Goal: Information Seeking & Learning: Learn about a topic

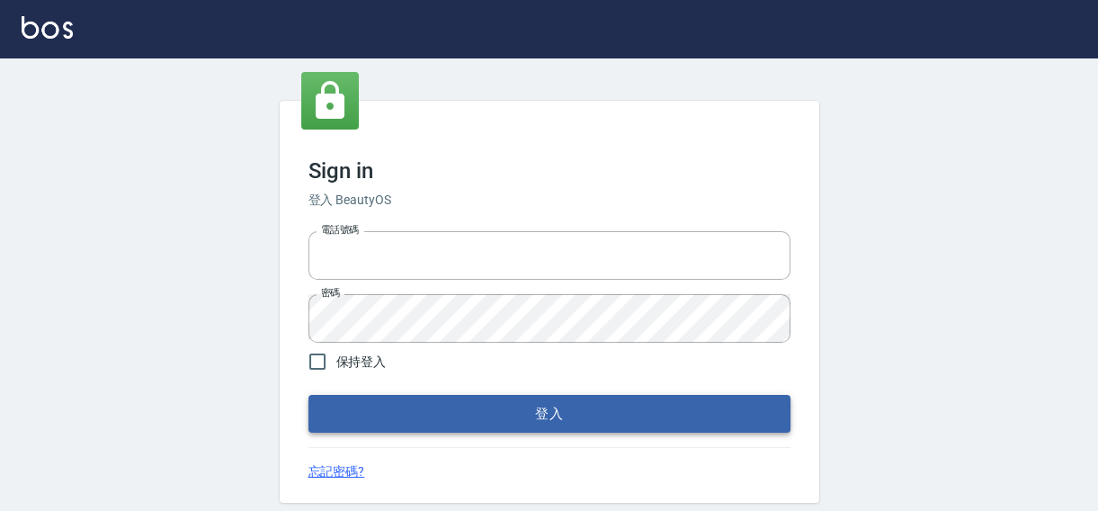
type input "0422211177"
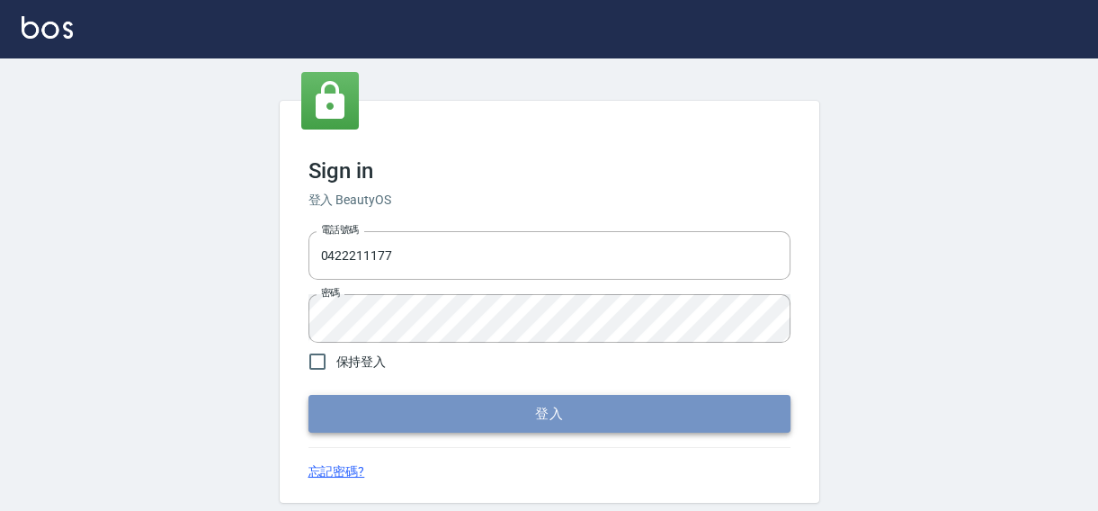
click at [567, 412] on button "登入" at bounding box center [549, 414] width 482 height 38
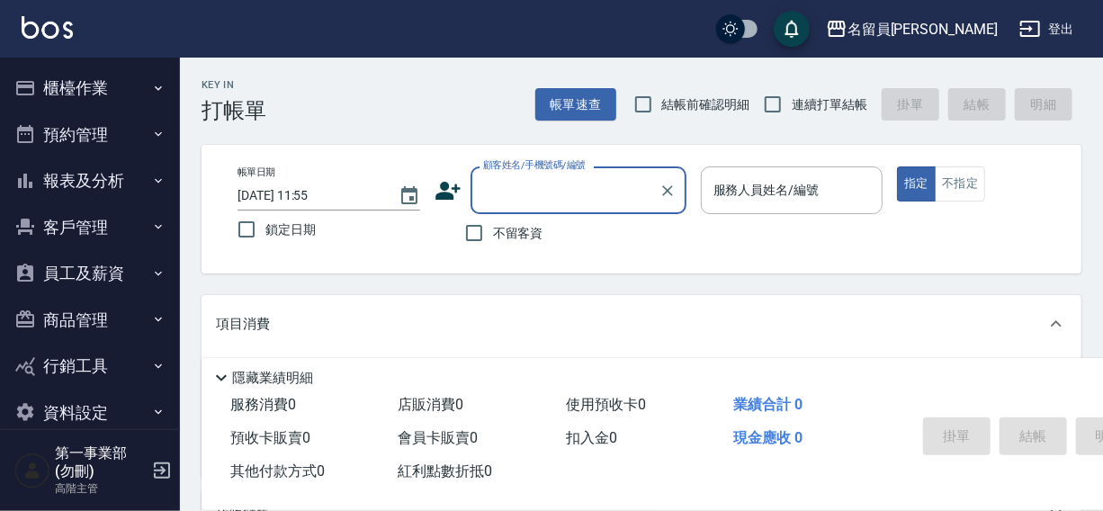
click at [71, 175] on button "報表及分析" at bounding box center [89, 180] width 165 height 47
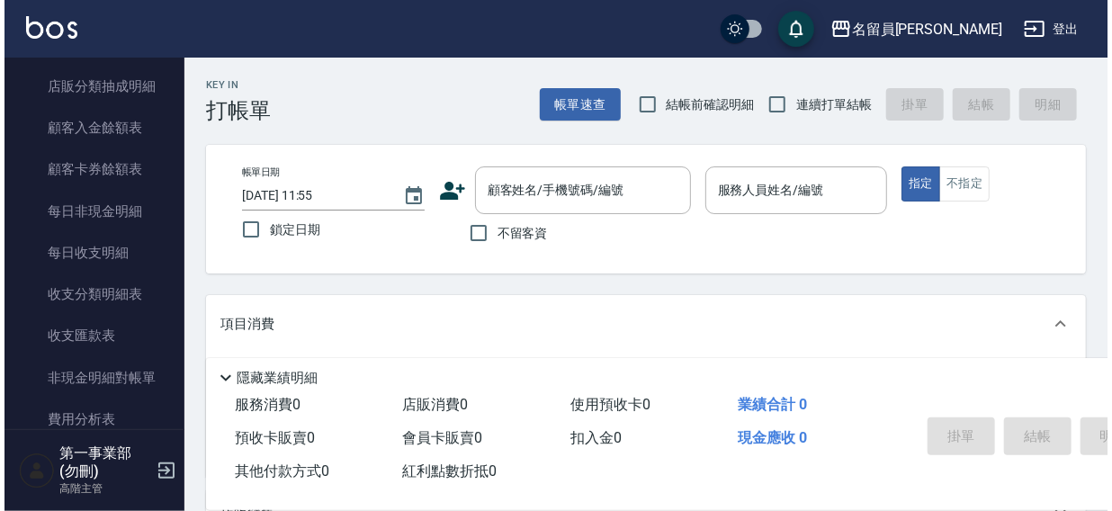
scroll to position [1413, 0]
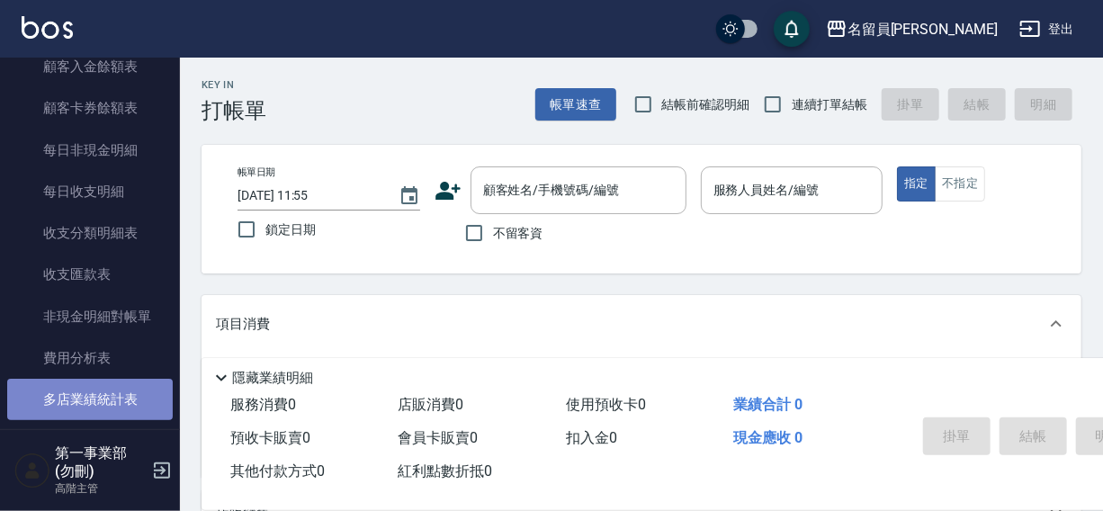
click at [98, 399] on link "多店業績統計表" at bounding box center [89, 399] width 165 height 41
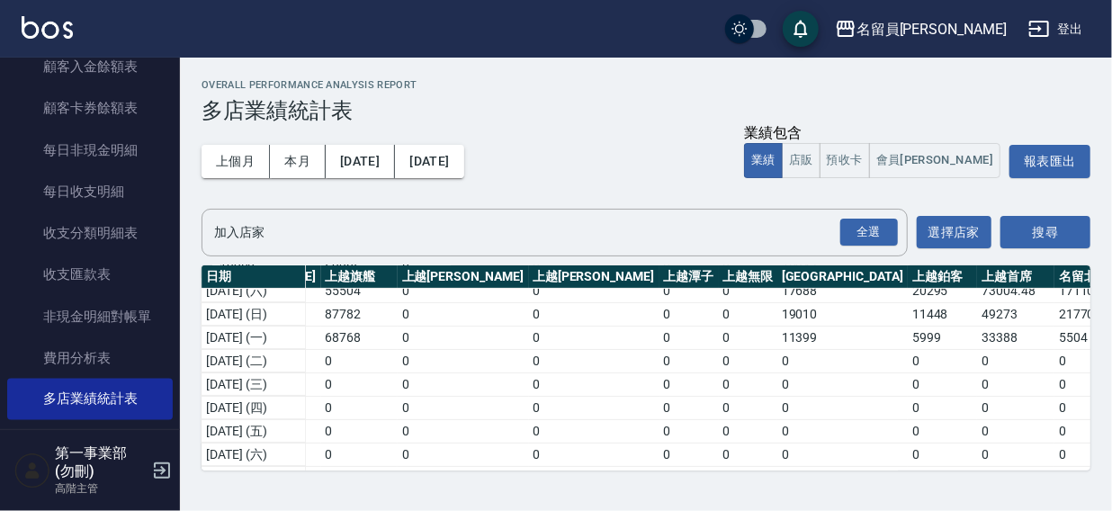
scroll to position [196, 1734]
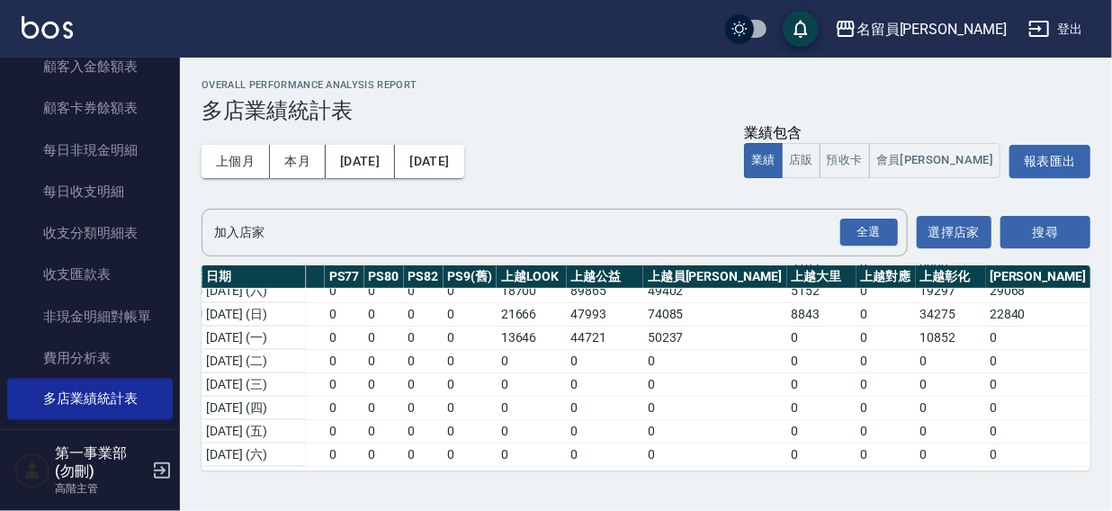
drag, startPoint x: 837, startPoint y: 357, endPoint x: 887, endPoint y: 341, distance: 52.0
click at [1090, 359] on td "0" at bounding box center [1128, 360] width 77 height 23
click at [672, 81] on h2 "Overall Performance Analysis Report" at bounding box center [645, 85] width 889 height 12
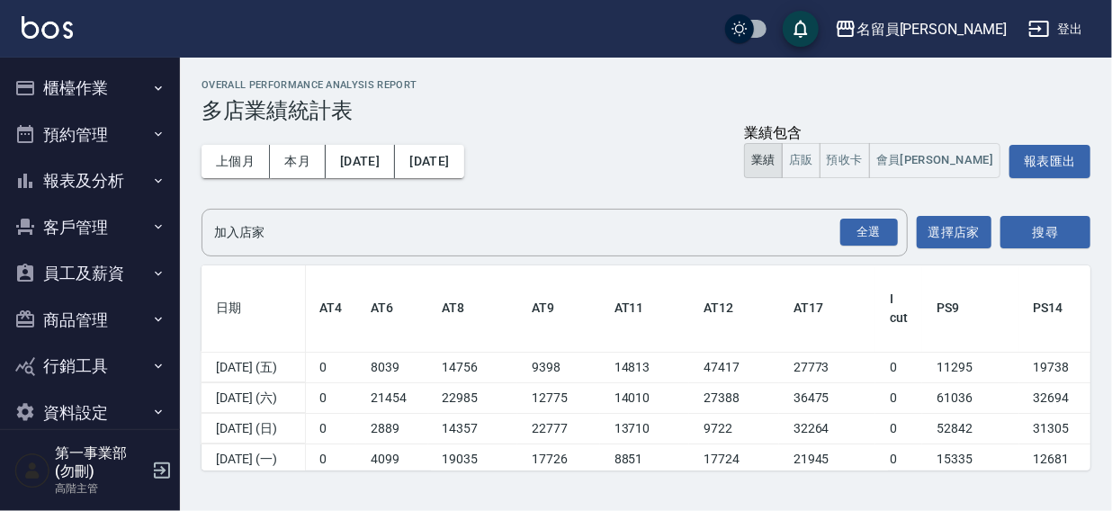
click at [669, 42] on div "名留員林中正 登出" at bounding box center [556, 29] width 1112 height 58
click at [662, 81] on h2 "Overall Performance Analysis Report" at bounding box center [645, 85] width 889 height 12
click at [701, 33] on div "名留員林中正 登出" at bounding box center [556, 29] width 1112 height 58
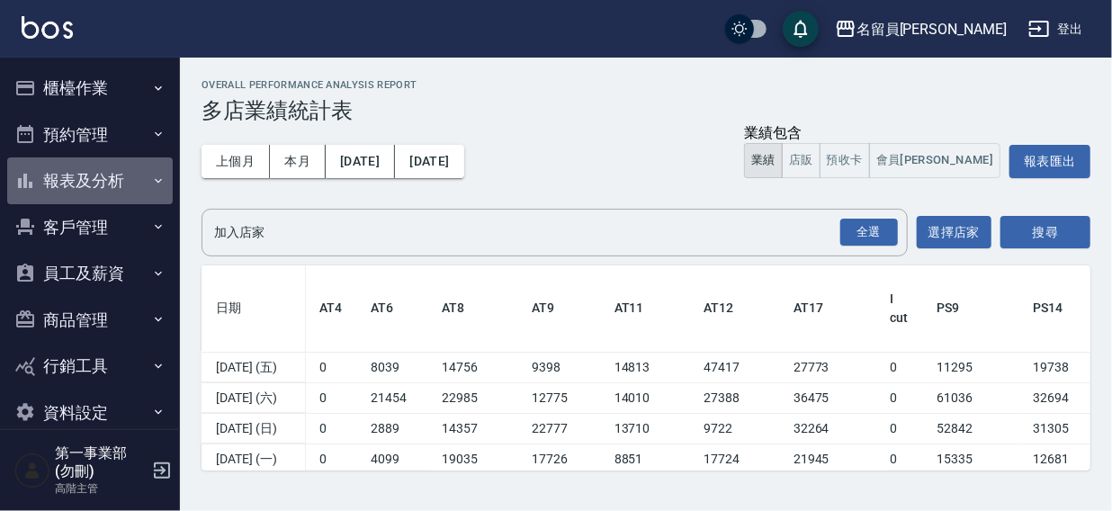
click at [99, 180] on button "報表及分析" at bounding box center [89, 180] width 165 height 47
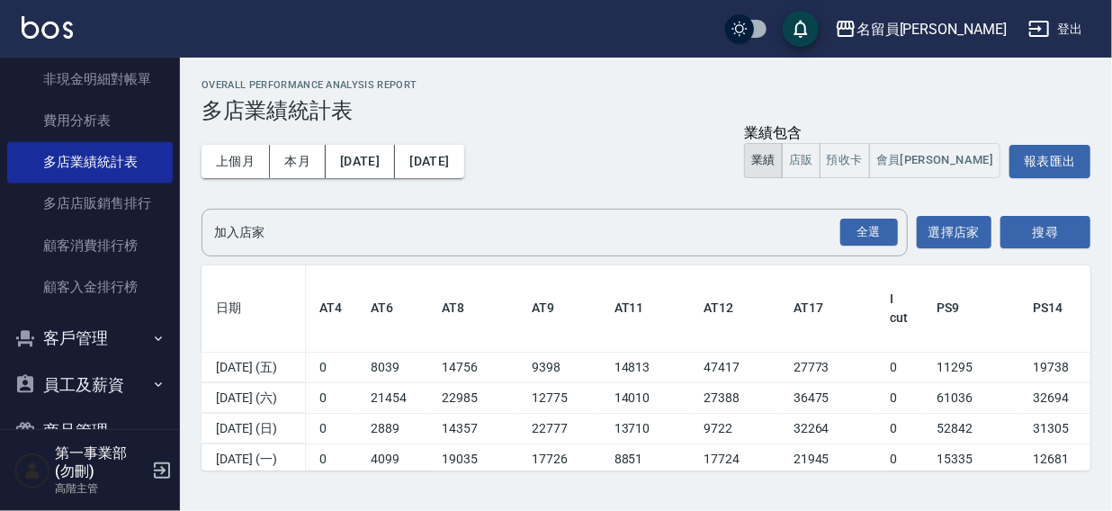
scroll to position [1700, 0]
